Goal: Task Accomplishment & Management: Complete application form

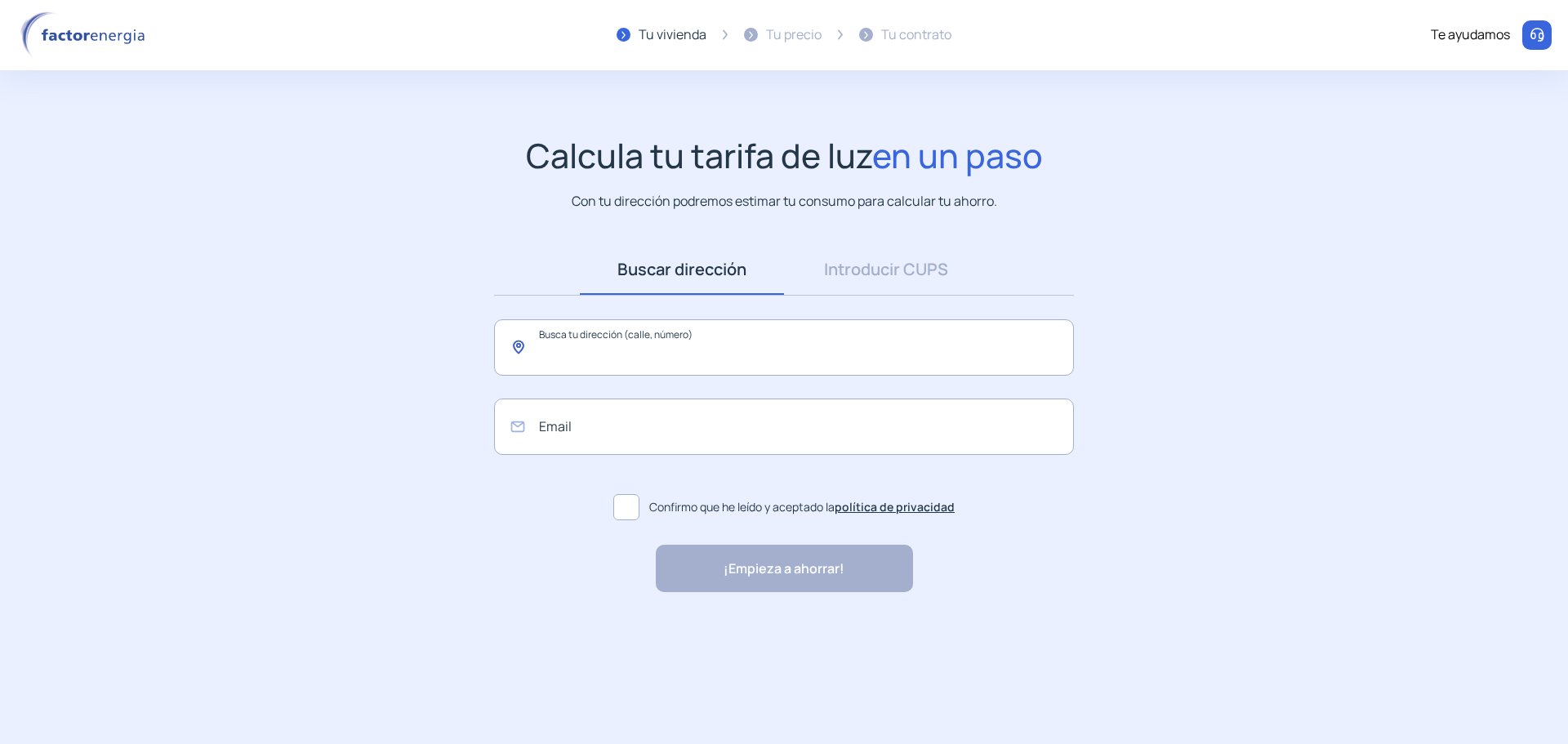
click at [820, 353] on input "text" at bounding box center [784, 347] width 580 height 56
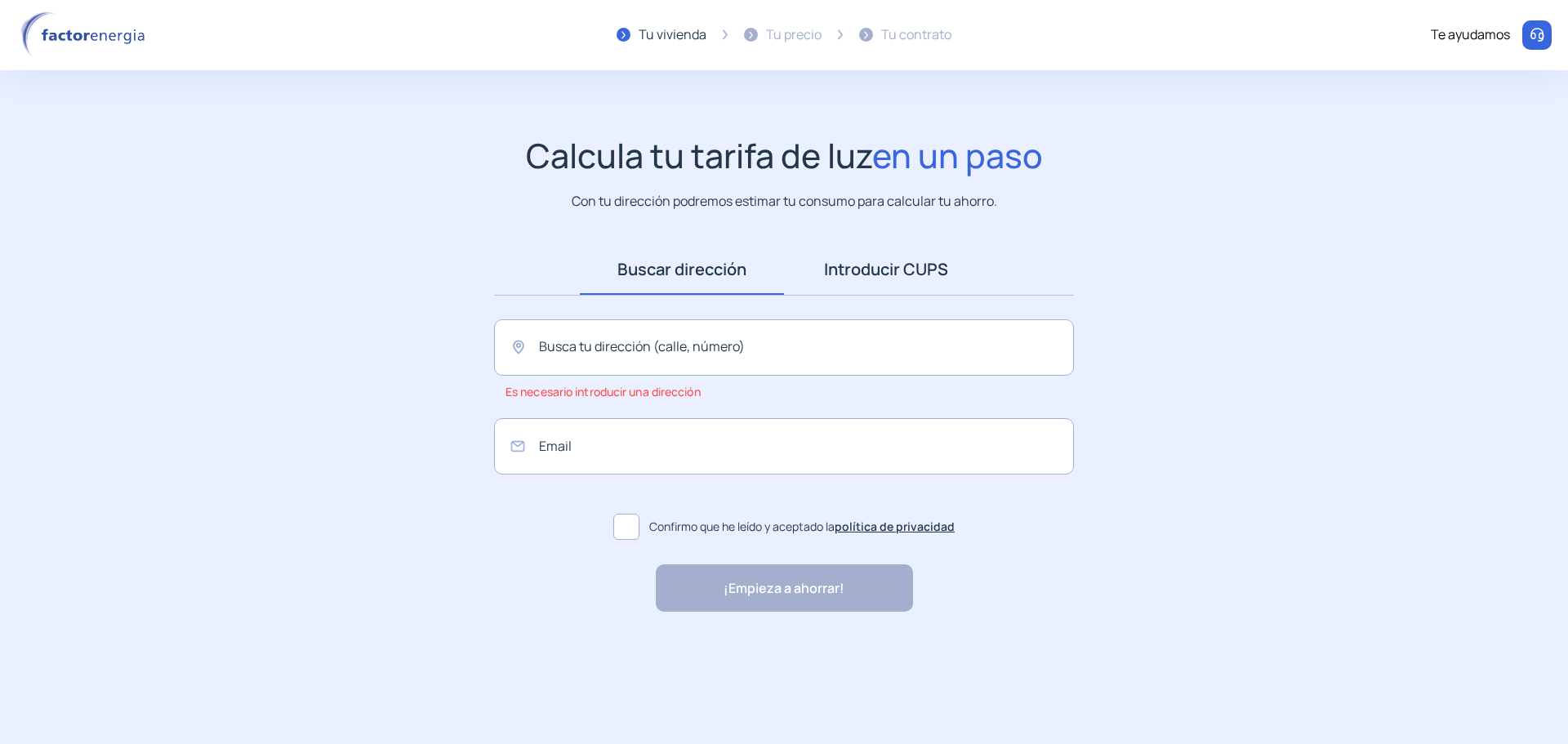
click at [902, 284] on link "Introducir CUPS" at bounding box center [886, 269] width 204 height 50
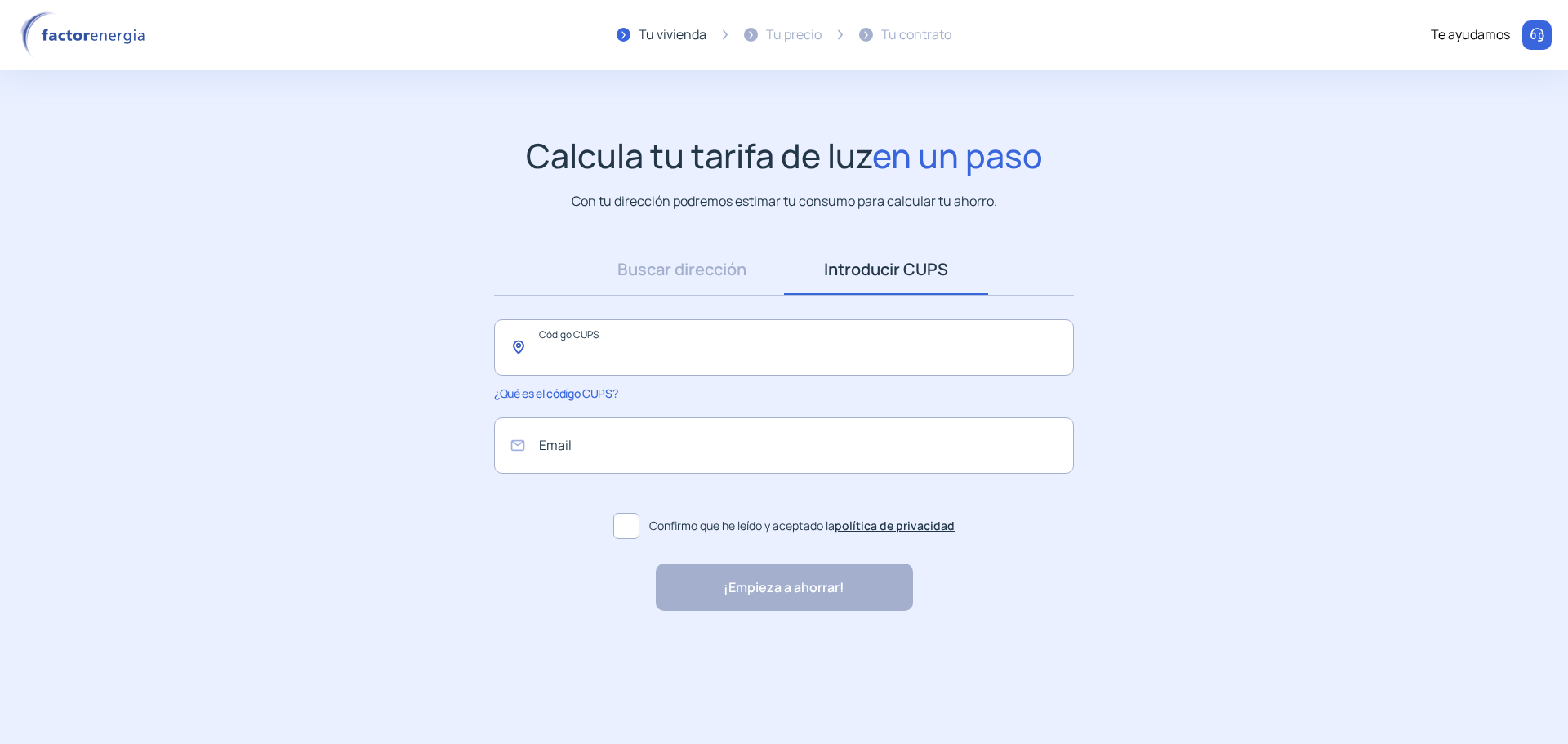
click at [702, 330] on input "text" at bounding box center [784, 347] width 580 height 56
type input "**********"
click at [650, 445] on input "email" at bounding box center [784, 445] width 580 height 56
drag, startPoint x: 717, startPoint y: 203, endPoint x: 992, endPoint y: 204, distance: 275.0
click at [992, 204] on p "Con tu dirección podremos estimar tu consumo para calcular tu ahorro." at bounding box center [785, 200] width 426 height 20
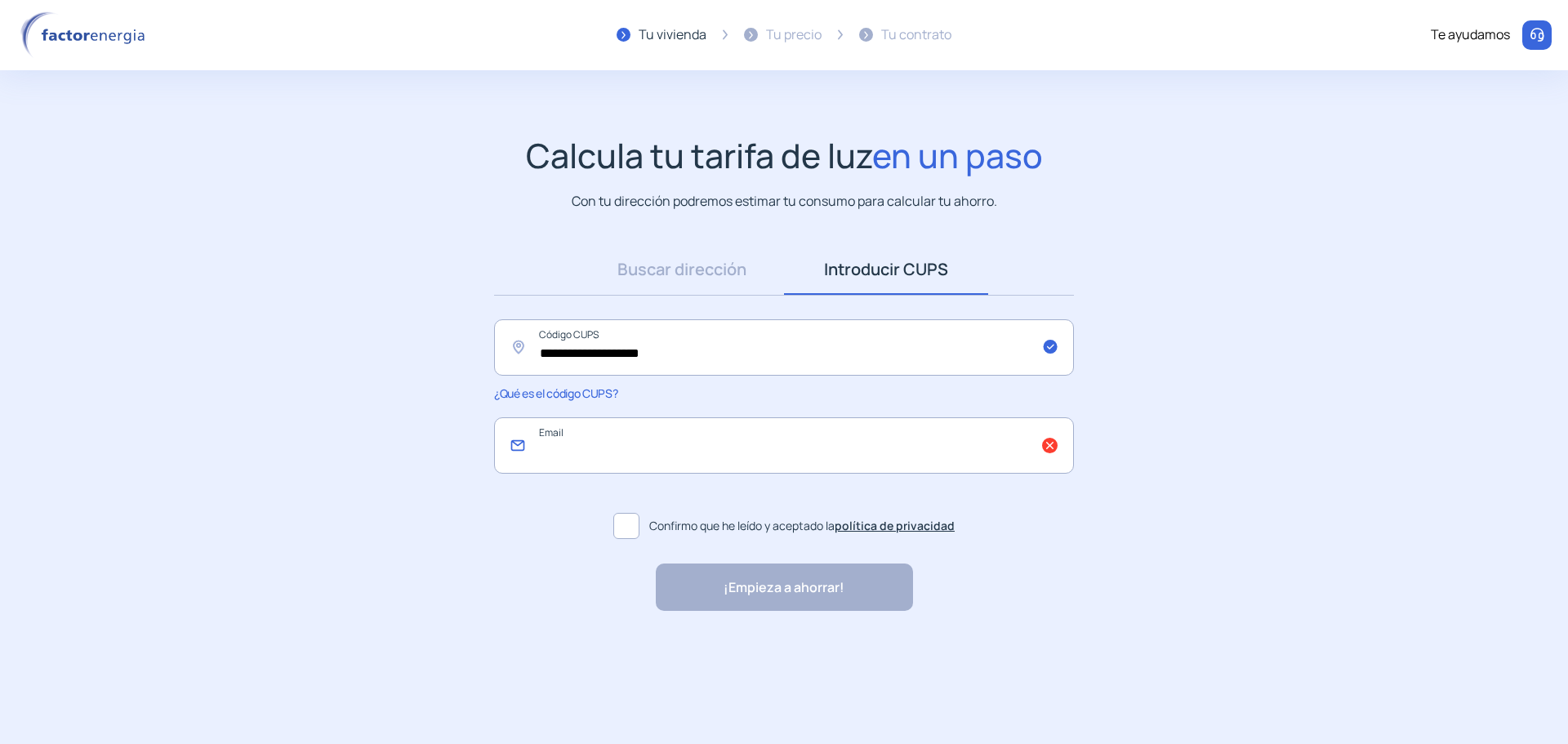
click at [694, 456] on input "email" at bounding box center [784, 445] width 580 height 56
type input "**********"
click at [618, 529] on span at bounding box center [626, 526] width 27 height 27
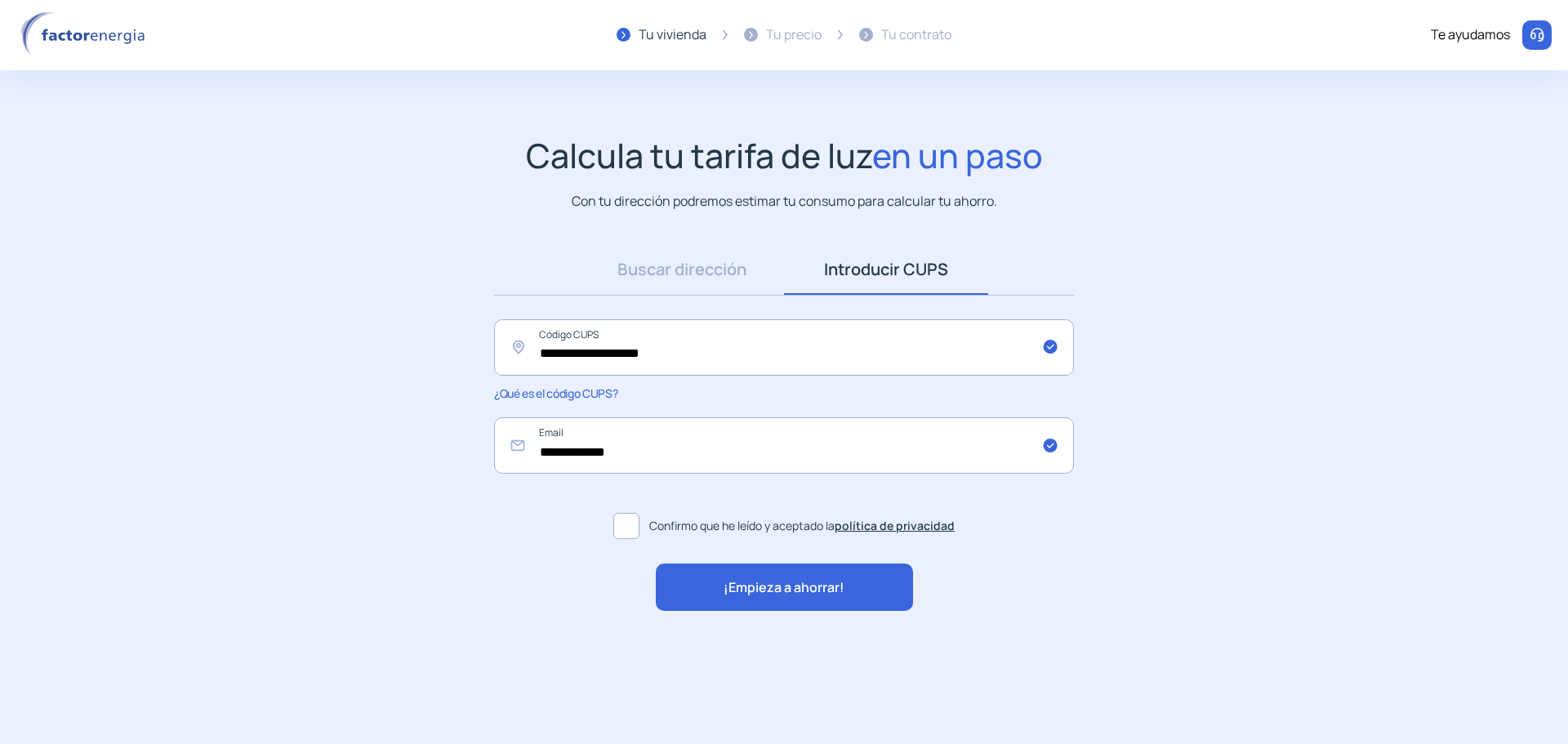
click at [747, 586] on span "¡Empieza a ahorrar!" at bounding box center [783, 588] width 121 height 21
